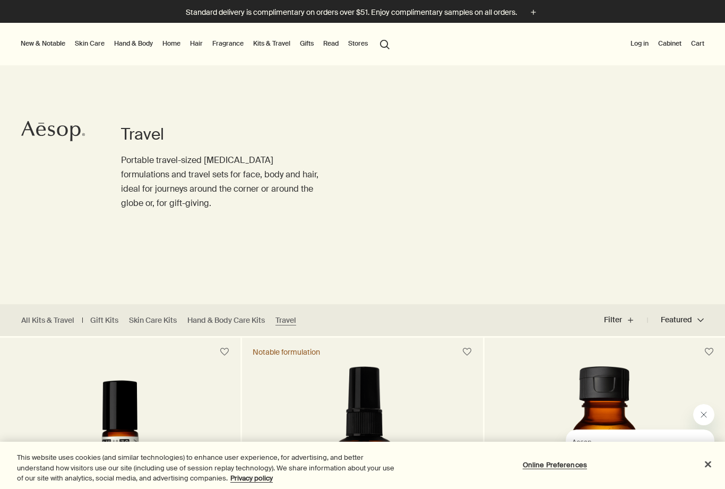
click at [130, 48] on link "Hand & Body" at bounding box center [133, 43] width 43 height 13
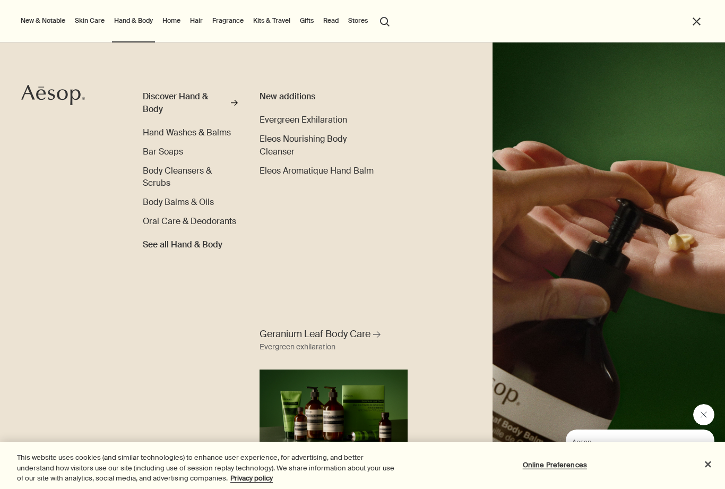
click at [165, 221] on span "Oral Care & Deodorants" at bounding box center [189, 221] width 93 height 11
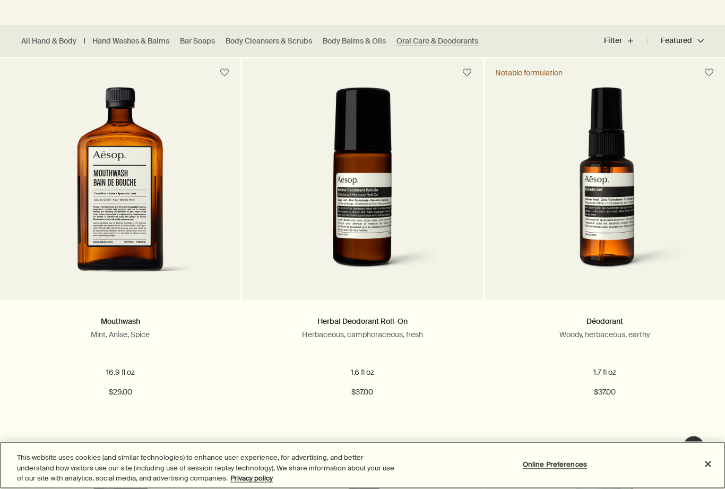
scroll to position [280, 0]
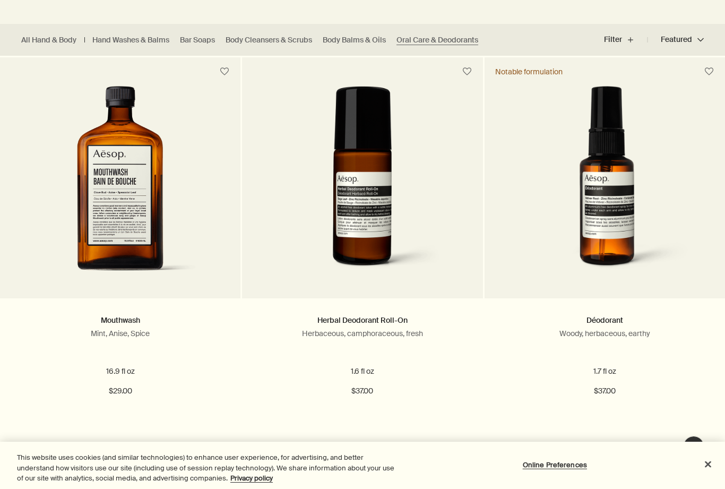
click at [124, 434] on button "Add Add to your cart" at bounding box center [120, 430] width 240 height 32
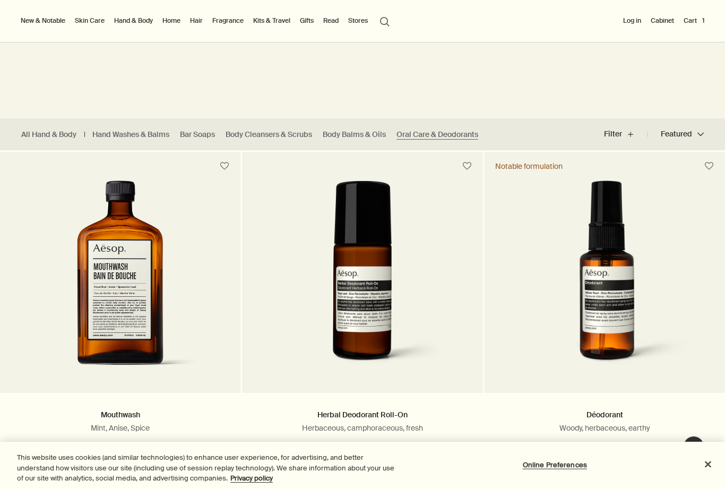
scroll to position [0, 0]
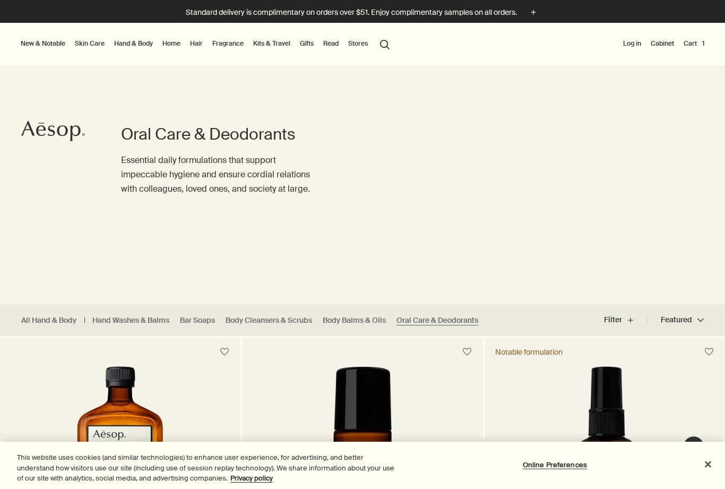
click at [692, 44] on button "Cart 1" at bounding box center [694, 43] width 25 height 13
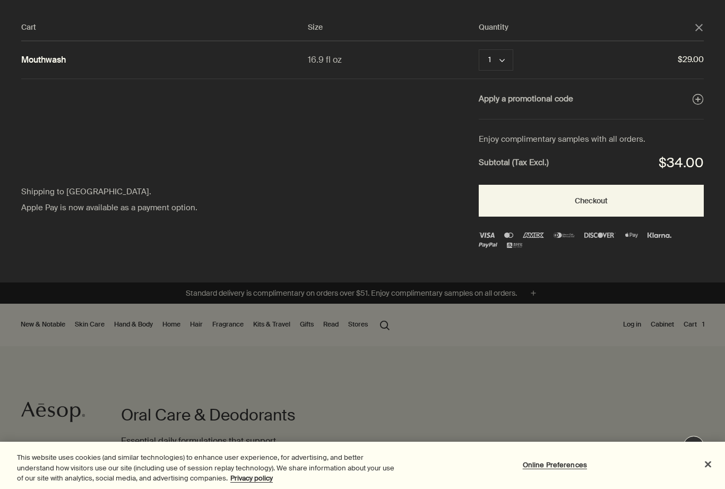
click at [588, 203] on button "Checkout" at bounding box center [591, 201] width 225 height 32
